Goal: Task Accomplishment & Management: Use online tool/utility

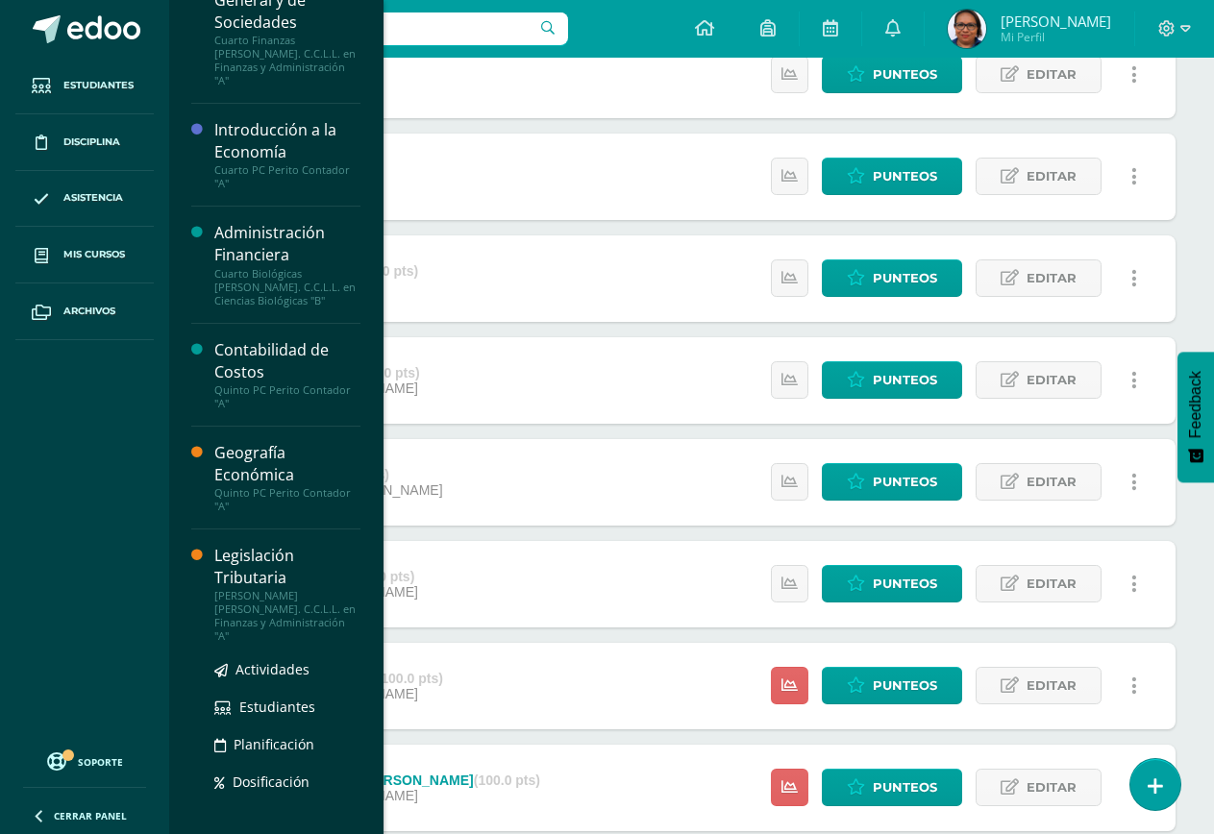
scroll to position [566, 0]
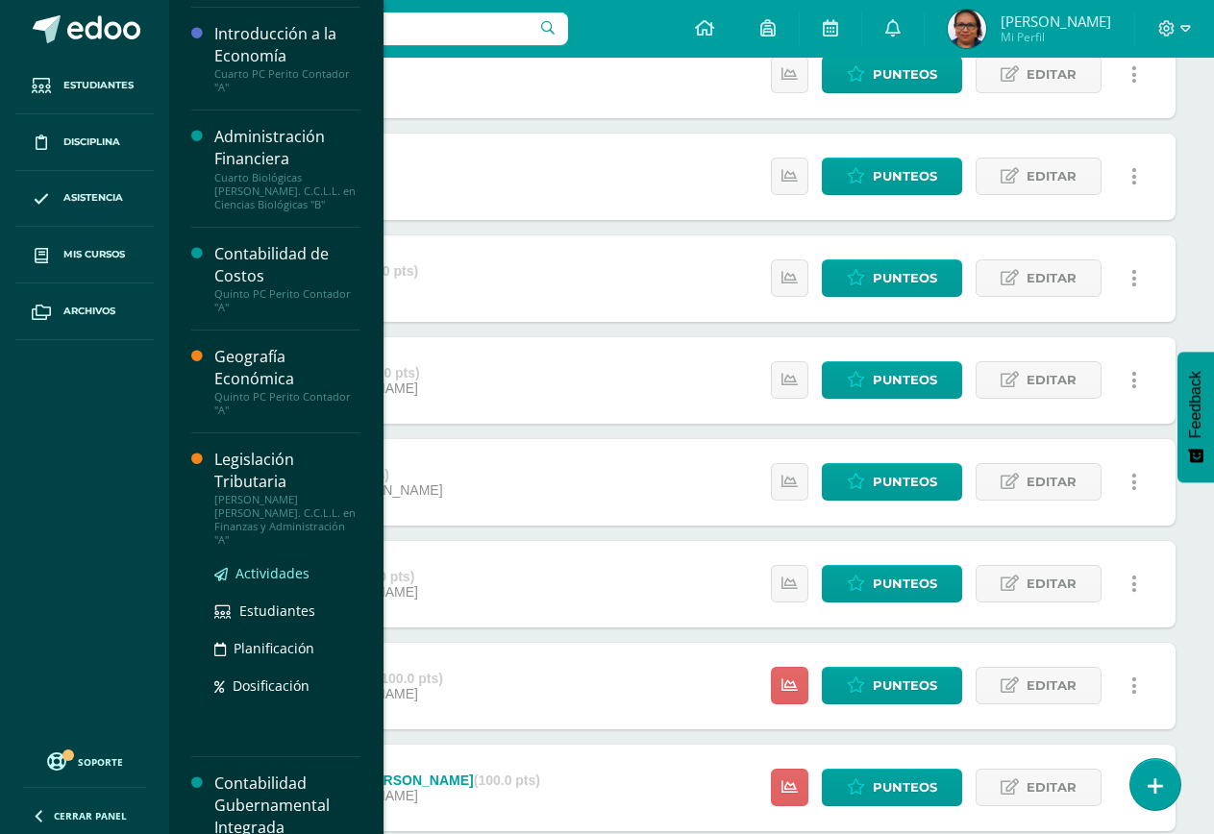
click at [265, 564] on span "Actividades" at bounding box center [272, 573] width 74 height 18
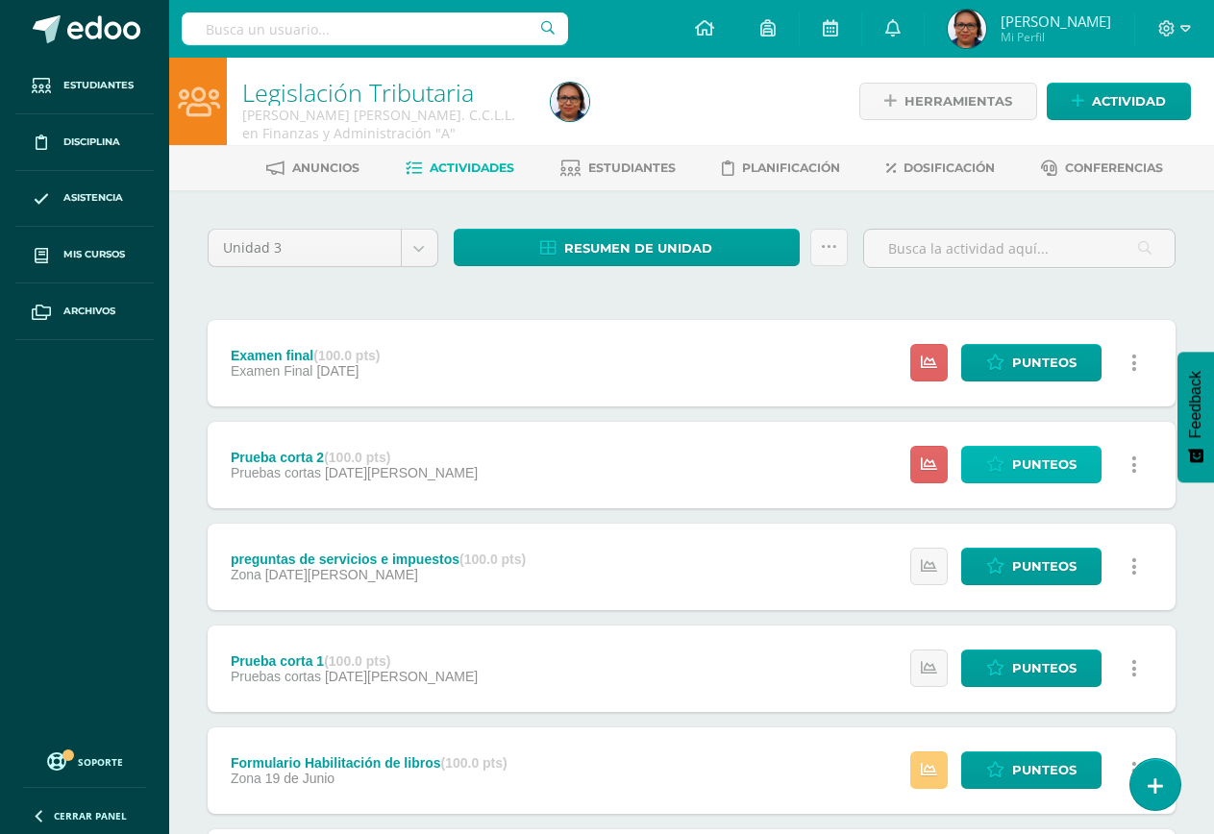
click at [1000, 466] on icon at bounding box center [995, 464] width 18 height 16
click at [1052, 463] on span "Punteos" at bounding box center [1044, 465] width 64 height 36
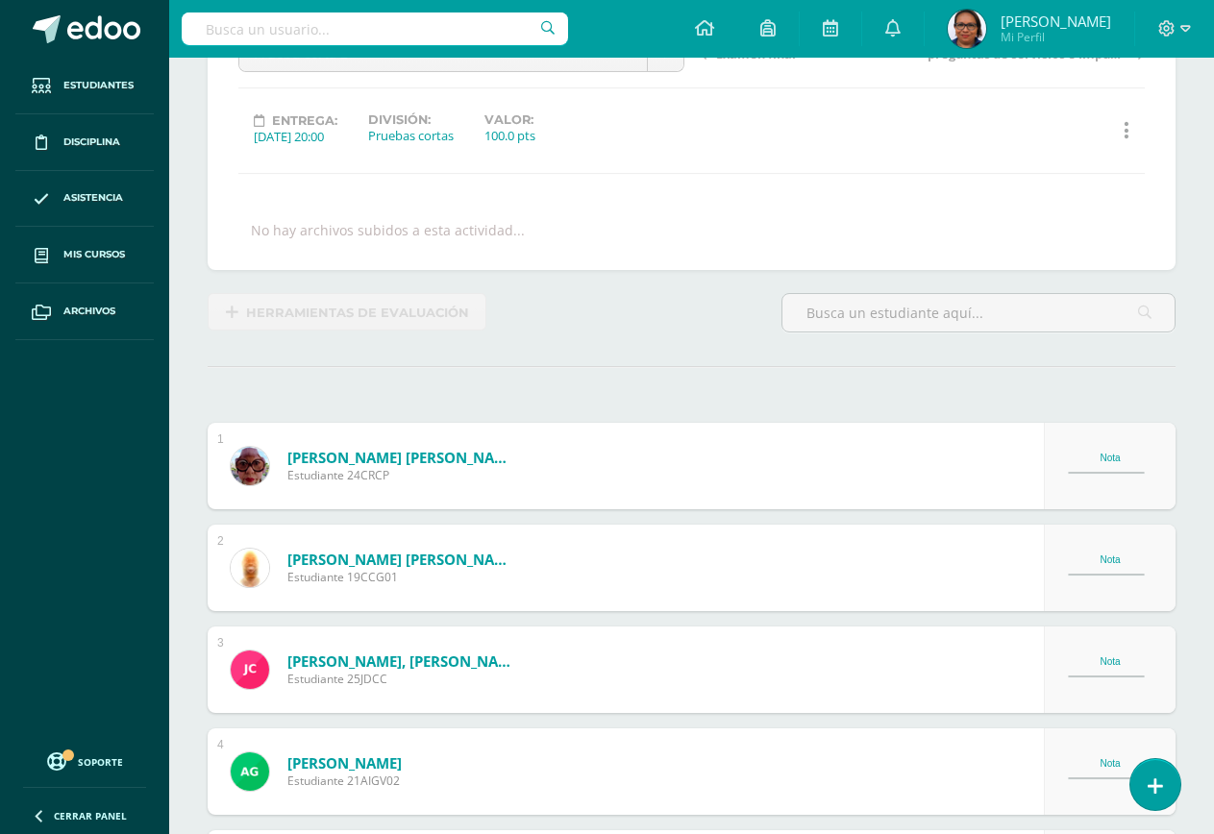
scroll to position [289, 0]
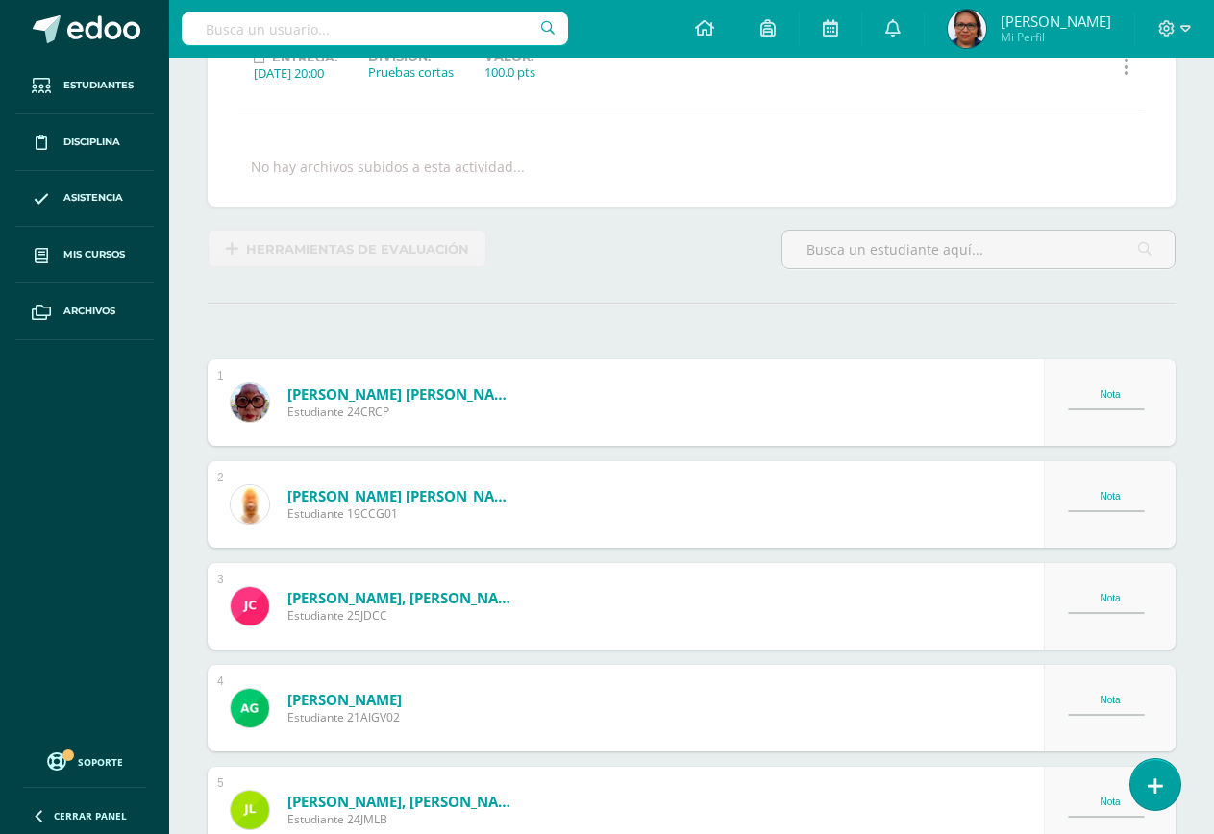
click at [1103, 401] on div "Nota" at bounding box center [1110, 402] width 85 height 26
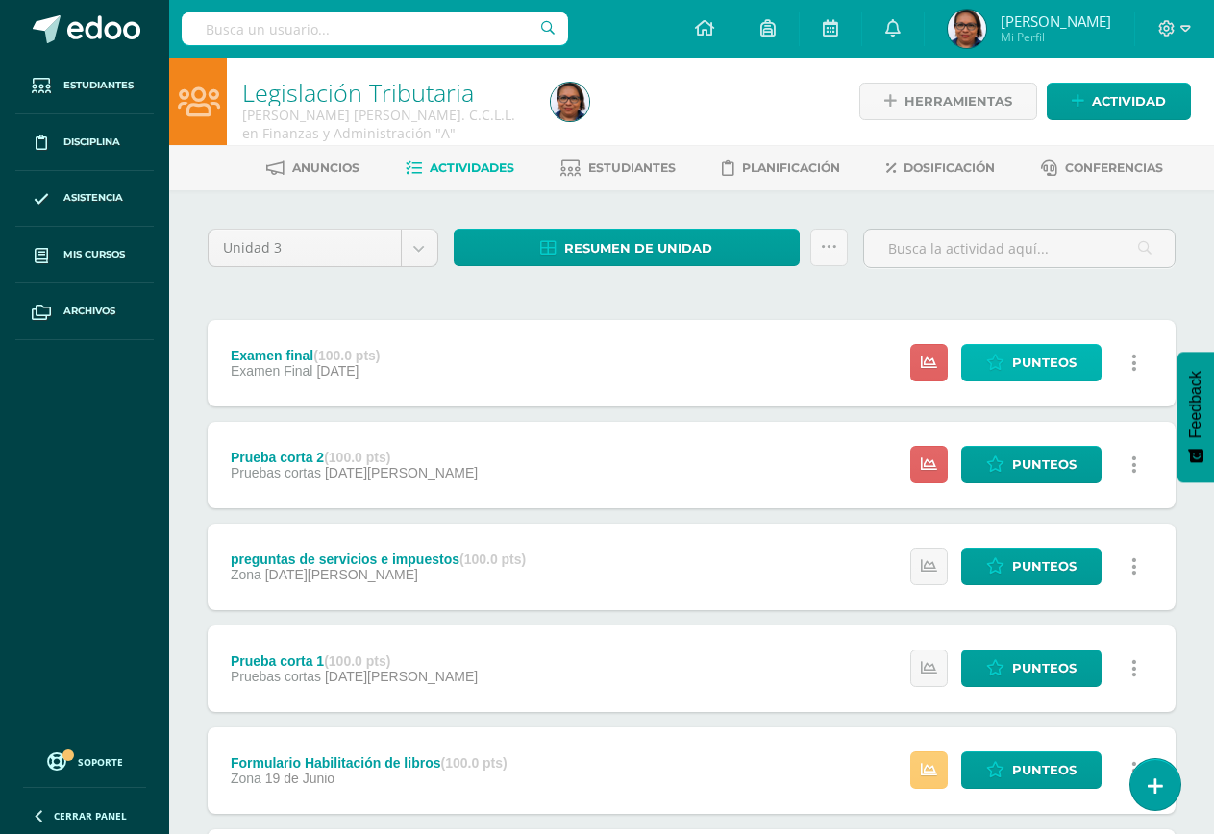
click at [1062, 373] on span "Punteos" at bounding box center [1044, 363] width 64 height 36
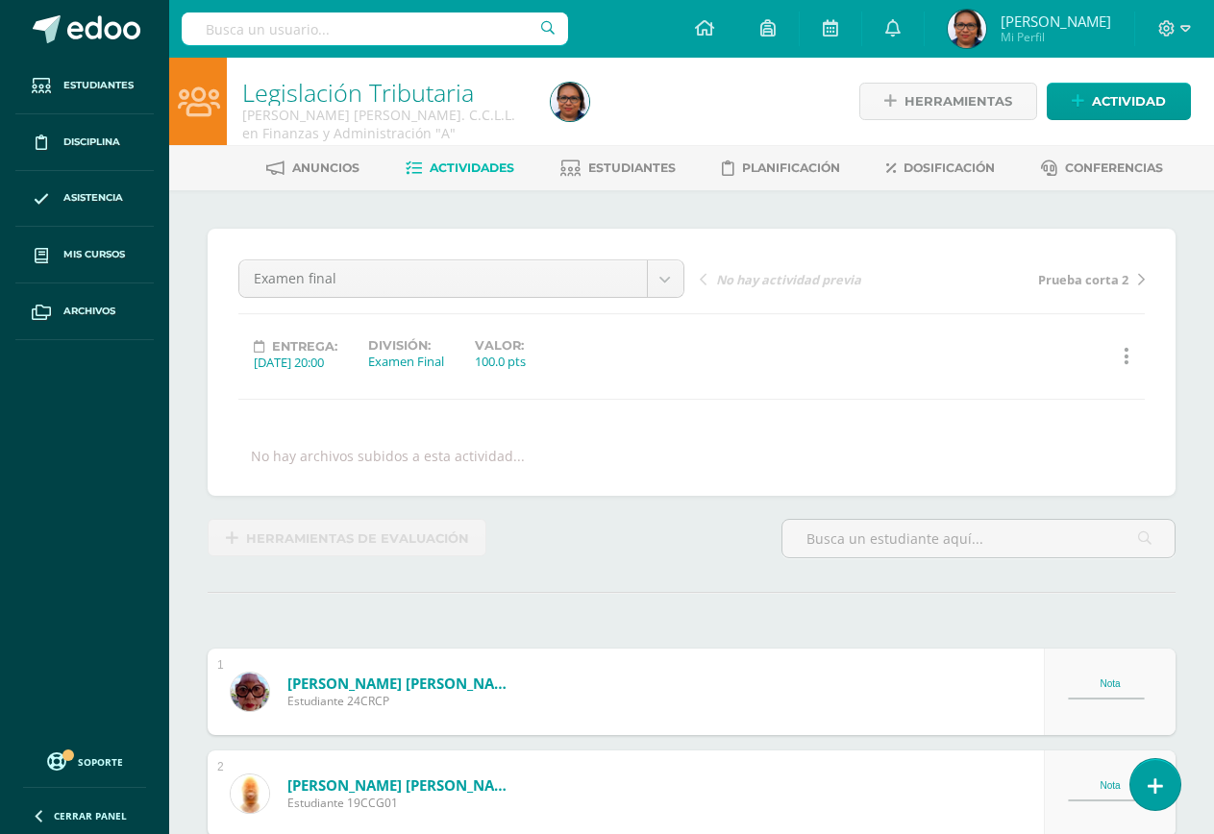
scroll to position [1, 0]
click at [1117, 691] on div "Nota" at bounding box center [1110, 690] width 85 height 26
click at [1185, 30] on icon at bounding box center [1185, 28] width 11 height 17
click at [1138, 133] on span "Cerrar sesión" at bounding box center [1125, 131] width 86 height 18
